Goal: Task Accomplishment & Management: Complete application form

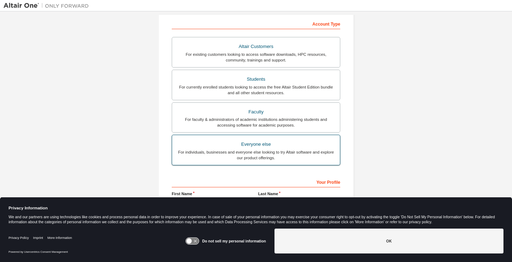
scroll to position [131, 0]
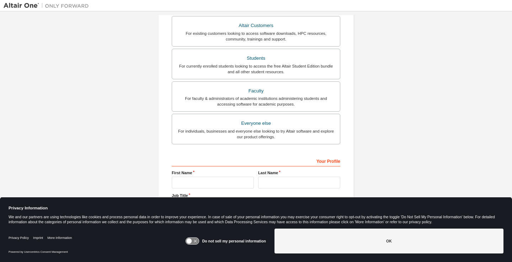
click at [318, 227] on div "Do not sell my personal information OK" at bounding box center [344, 242] width 318 height 32
click at [309, 240] on button "OK" at bounding box center [388, 240] width 229 height 25
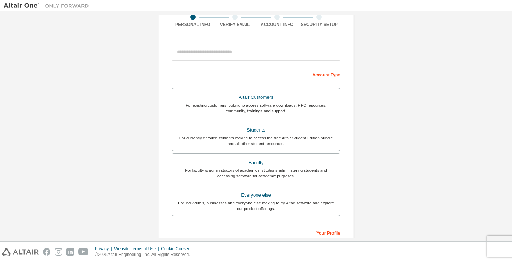
scroll to position [58, 0]
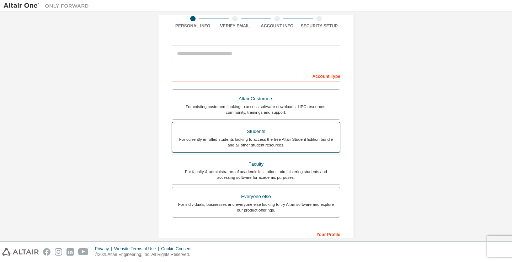
click at [210, 131] on div "Students" at bounding box center [255, 131] width 159 height 10
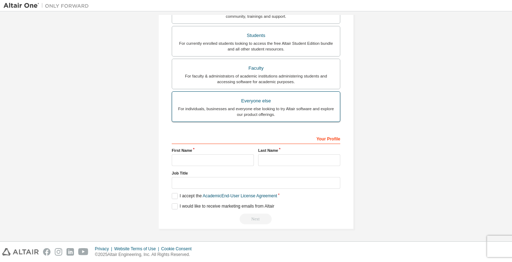
scroll to position [174, 0]
type input "**********"
type input "******"
type input "*******"
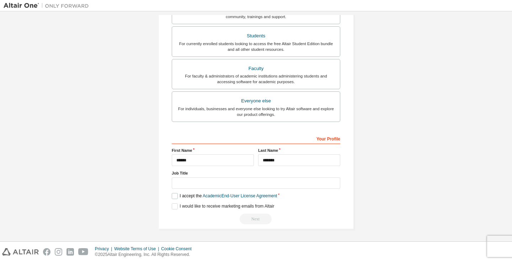
click at [175, 196] on label "I accept the Academic End-User License Agreement" at bounding box center [224, 196] width 105 height 6
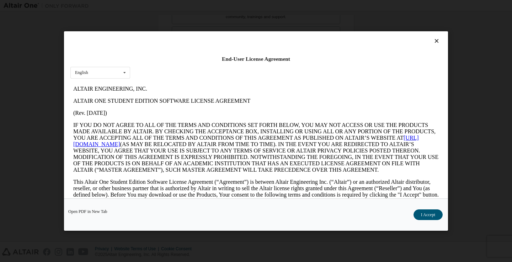
scroll to position [0, 0]
click at [422, 212] on button "I Accept" at bounding box center [427, 214] width 29 height 11
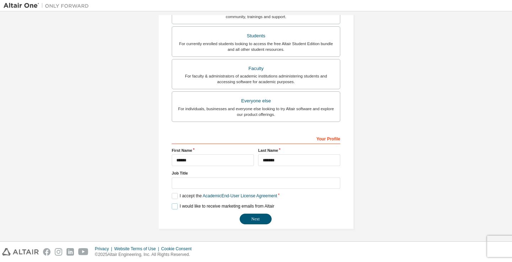
click at [173, 206] on label "I would like to receive marketing emails from Altair" at bounding box center [223, 206] width 102 height 6
click at [269, 217] on div "Next" at bounding box center [256, 219] width 168 height 11
click at [262, 218] on button "Next" at bounding box center [255, 219] width 32 height 11
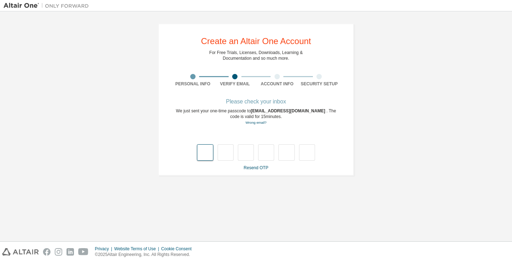
type input "*"
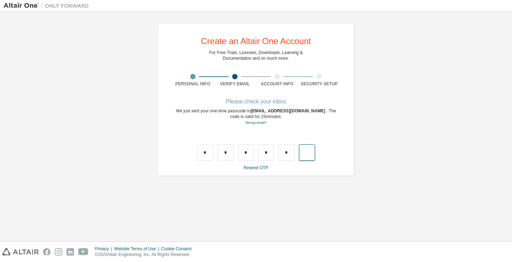
type input "*"
